Goal: Task Accomplishment & Management: Manage account settings

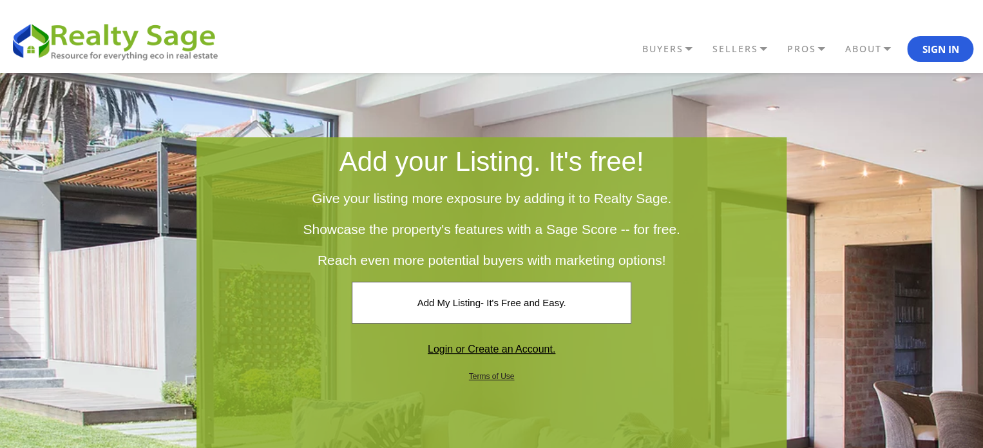
click at [521, 345] on link "Login or Create an Account." at bounding box center [491, 349] width 256 height 41
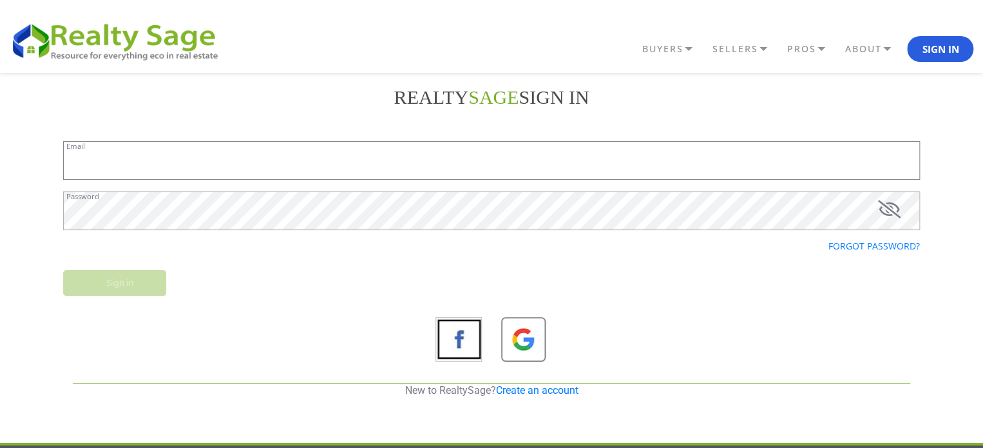
click at [223, 176] on input "Email" at bounding box center [491, 160] width 857 height 39
type input "[EMAIL_ADDRESS][DOMAIN_NAME]"
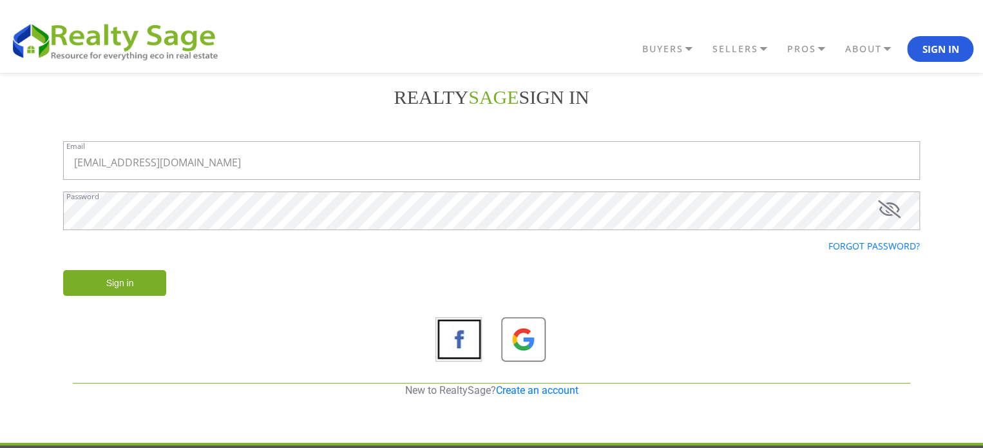
click at [891, 214] on icon at bounding box center [889, 209] width 23 height 18
click at [129, 283] on input "Sign in" at bounding box center [114, 283] width 103 height 26
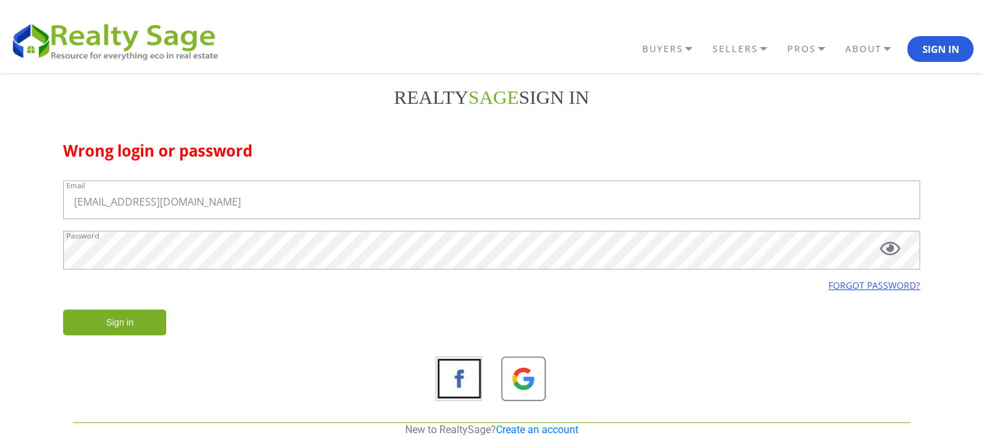
click at [858, 287] on link "Forgot password?" at bounding box center [873, 285] width 91 height 12
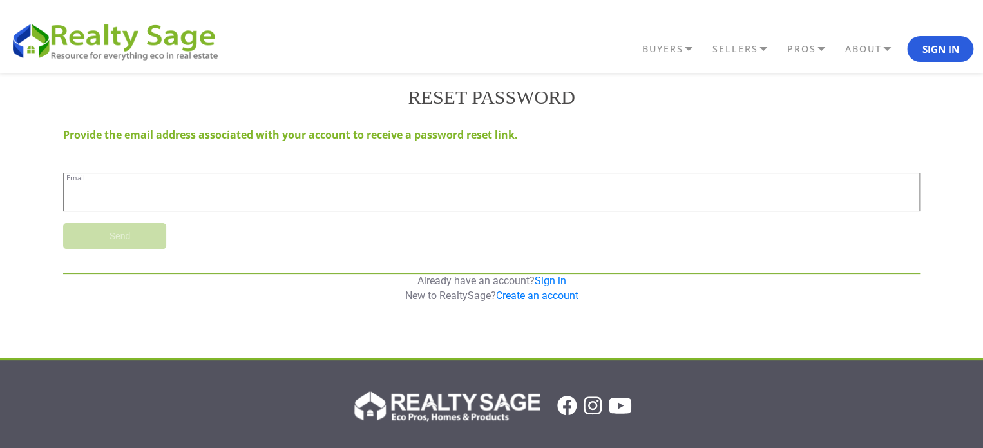
click at [113, 205] on input "Email" at bounding box center [491, 192] width 857 height 39
type input "[EMAIL_ADDRESS][DOMAIN_NAME]"
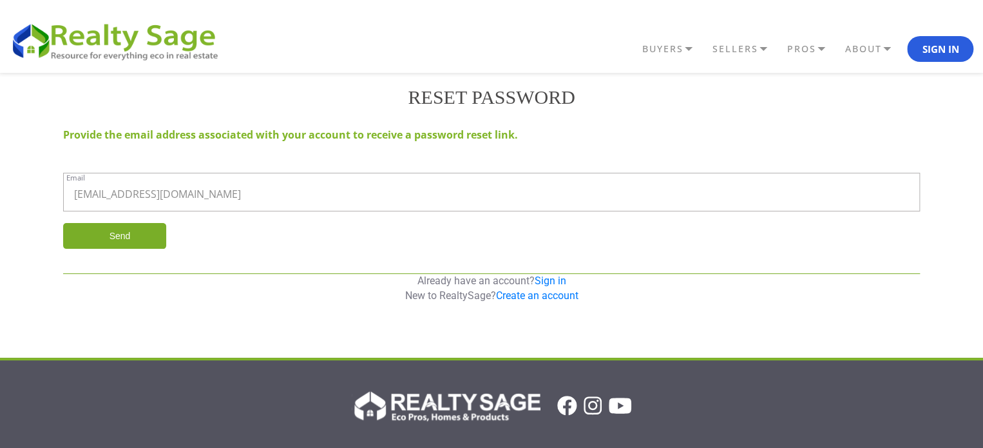
click at [111, 236] on input "Send" at bounding box center [114, 236] width 103 height 26
